Goal: Information Seeking & Learning: Learn about a topic

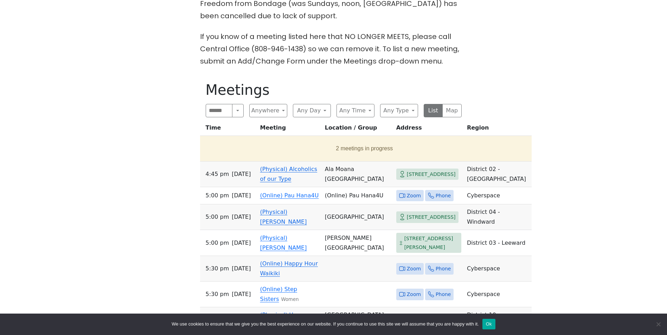
scroll to position [256, 0]
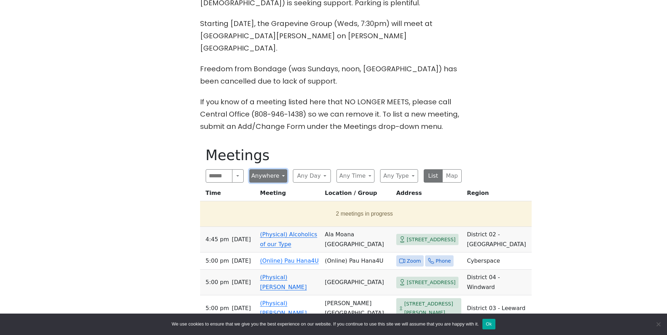
click at [260, 169] on button "Anywhere" at bounding box center [268, 175] width 38 height 13
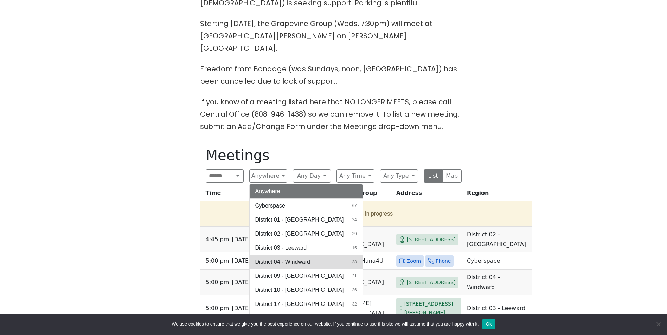
click at [293, 258] on span "District 04 - Windward" at bounding box center [282, 262] width 55 height 8
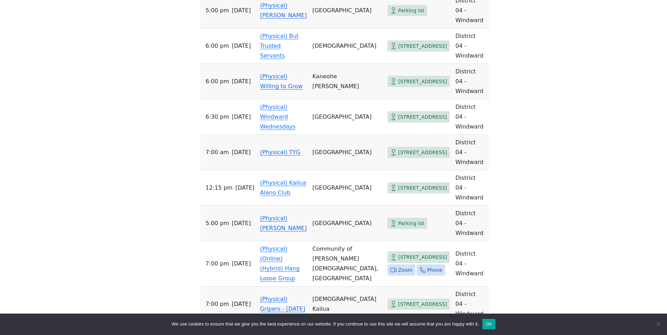
scroll to position [818, 0]
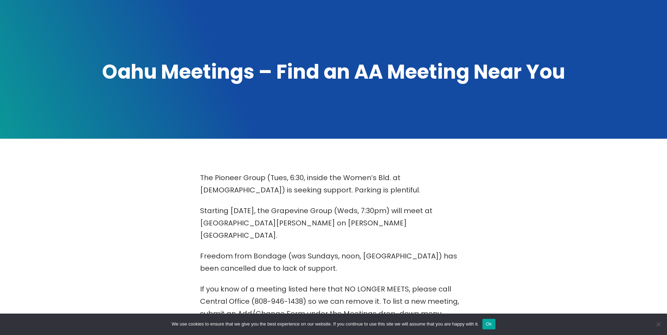
scroll to position [818, 0]
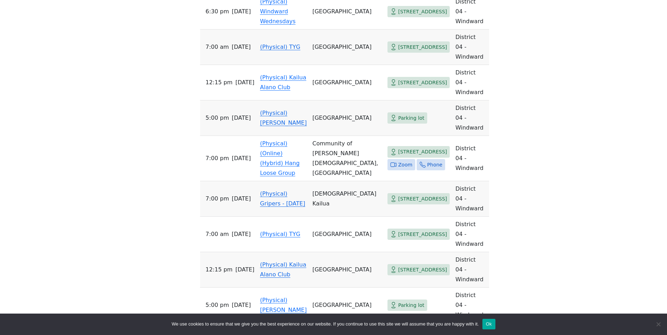
scroll to position [256, 0]
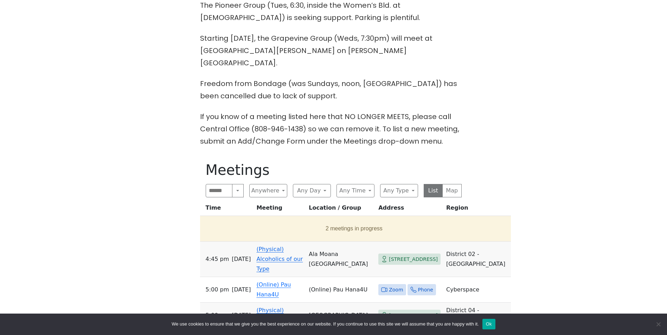
scroll to position [141, 0]
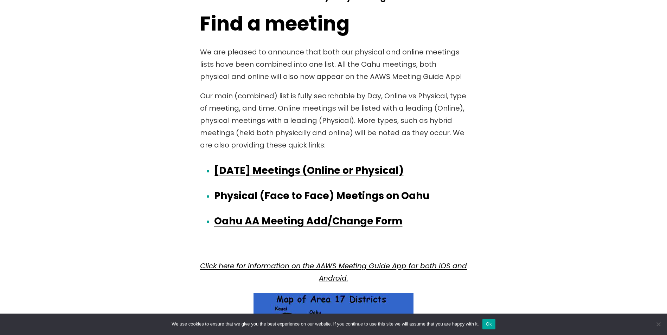
scroll to position [1195, 0]
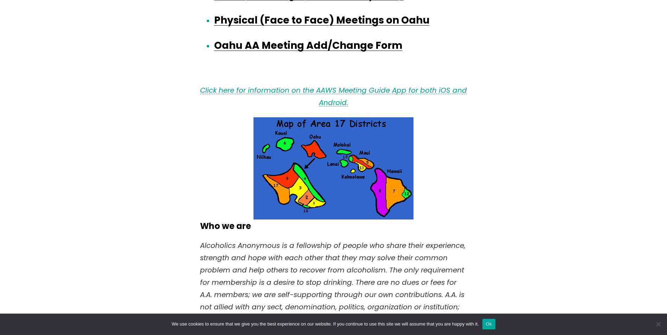
click at [404, 90] on em "Click here for information on the AAWS Meeting Guide App for both iOS and Andro…" at bounding box center [333, 96] width 267 height 22
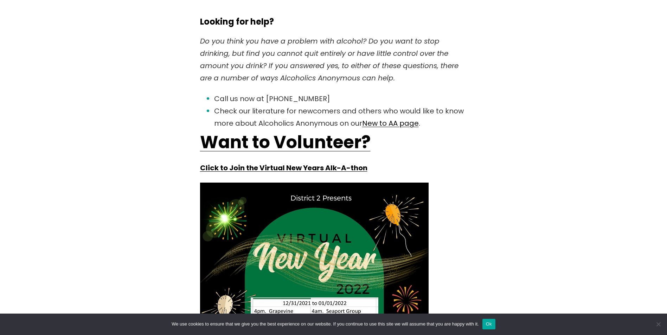
scroll to position [0, 0]
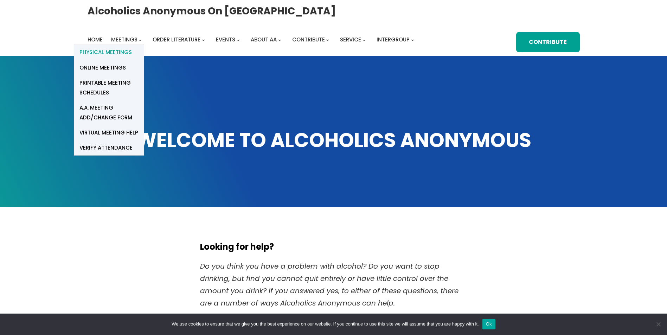
click at [109, 53] on span "Physical Meetings" at bounding box center [105, 52] width 52 height 10
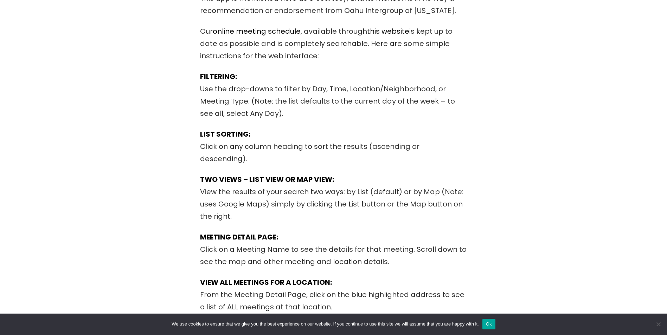
scroll to position [141, 0]
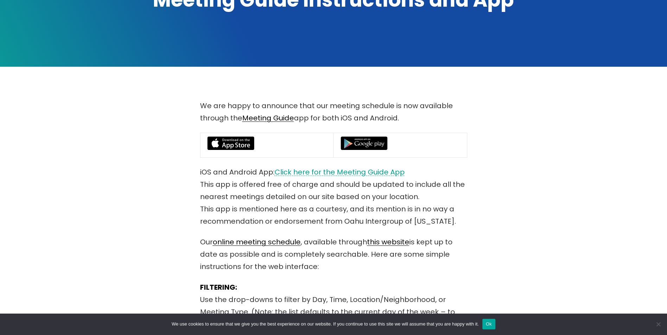
click at [311, 170] on link "Click here for the Meeting Guide App" at bounding box center [339, 172] width 130 height 10
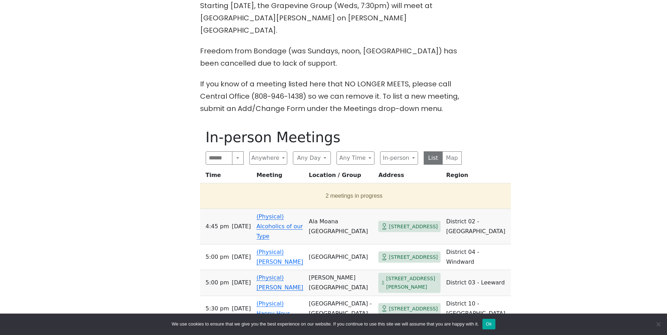
scroll to position [316, 0]
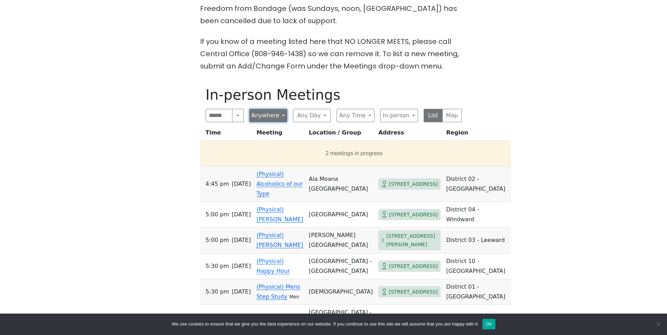
click at [260, 109] on button "Anywhere" at bounding box center [268, 115] width 38 height 13
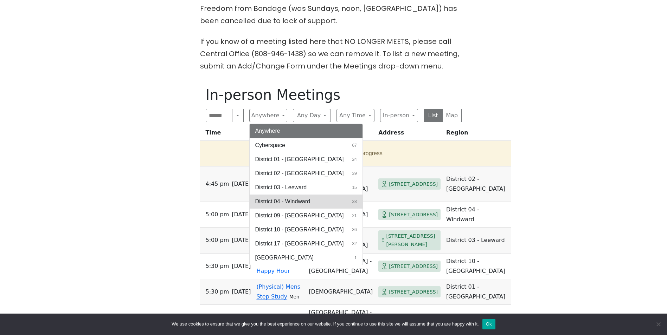
click at [309, 197] on span "District 04 - Windward" at bounding box center [282, 201] width 55 height 8
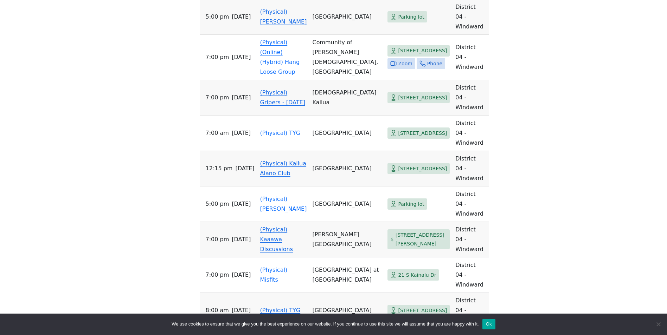
scroll to position [949, 0]
